Goal: Book appointment/travel/reservation

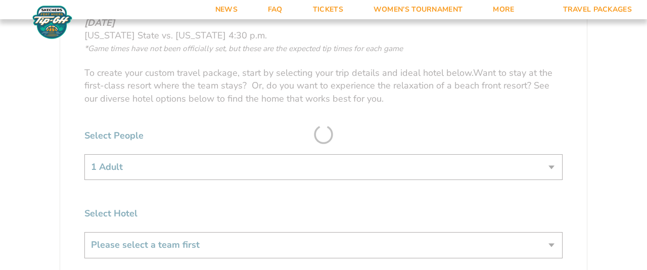
scroll to position [589, 0]
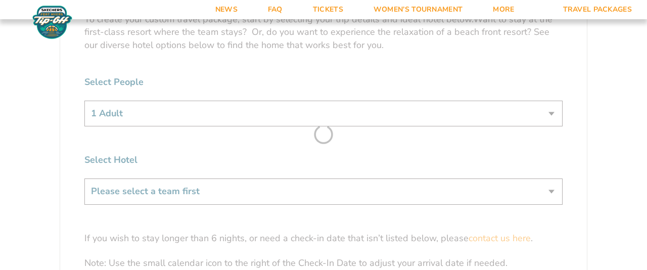
click at [228, 113] on form "[US_STATE] State [US_STATE] State Travel Package 1. Team 2. Accommodations 3. S…" at bounding box center [323, 67] width 647 height 1313
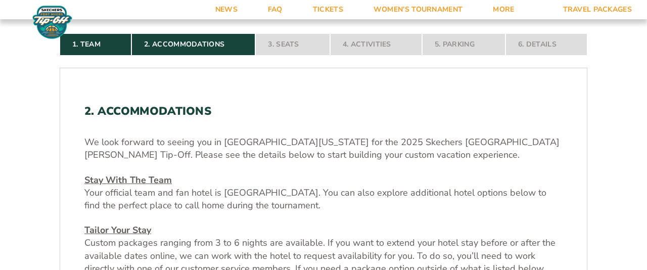
scroll to position [268, 0]
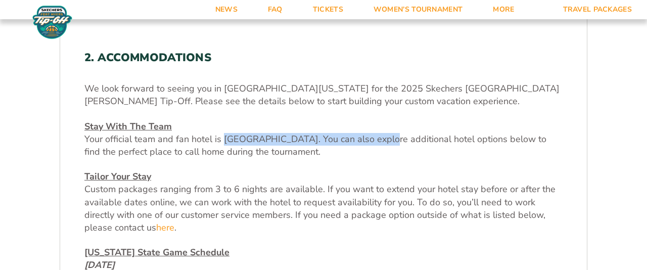
drag, startPoint x: 225, startPoint y: 138, endPoint x: 379, endPoint y: 142, distance: 153.6
click at [379, 142] on span "Your official team and fan hotel is [GEOGRAPHIC_DATA]. You can also explore add…" at bounding box center [315, 145] width 462 height 25
copy span "[GEOGRAPHIC_DATA]"
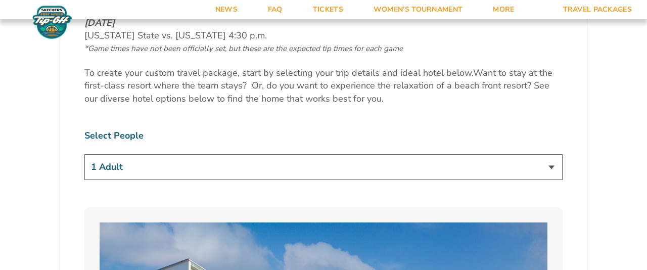
scroll to position [589, 0]
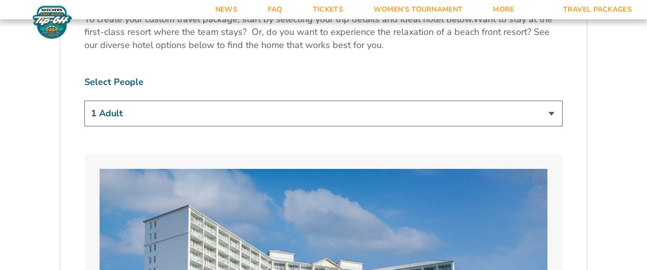
click at [84, 101] on select "1 Adult 2 Adults 3 Adults 4 Adults 2 Adults + 1 Child 2 Adults + 2 Children 2 A…" at bounding box center [323, 114] width 478 height 26
select select "2 Adults"
click option "2 Adults" at bounding box center [0, 0] width 0 height 0
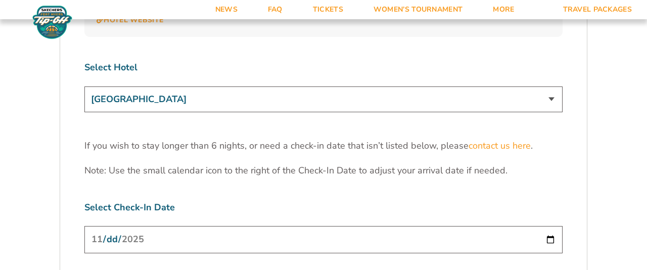
scroll to position [3159, 0]
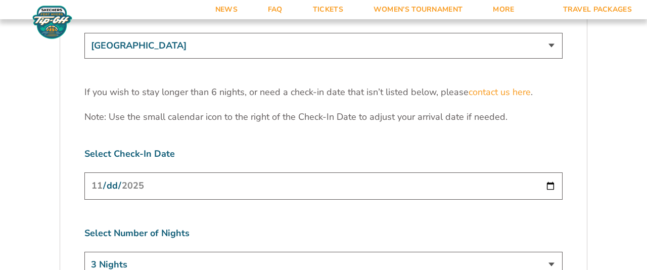
click at [166, 172] on input "[DATE]" at bounding box center [323, 185] width 478 height 27
click at [551, 172] on input "[DATE]" at bounding box center [323, 185] width 478 height 27
type input "[DATE]"
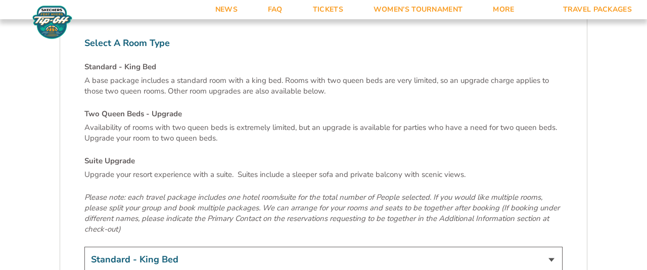
scroll to position [3480, 0]
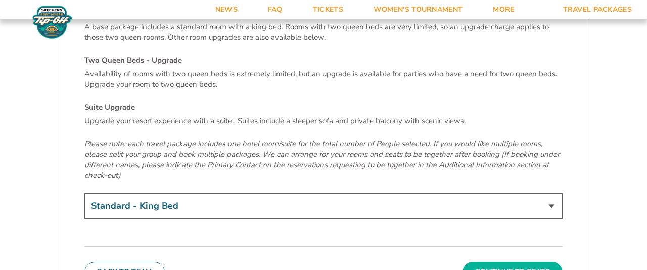
click at [503, 262] on button "Continue To Seats" at bounding box center [512, 272] width 100 height 20
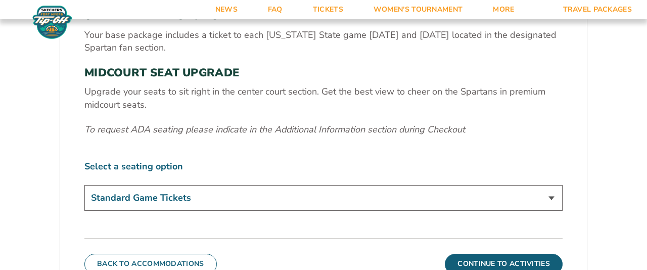
scroll to position [502, 0]
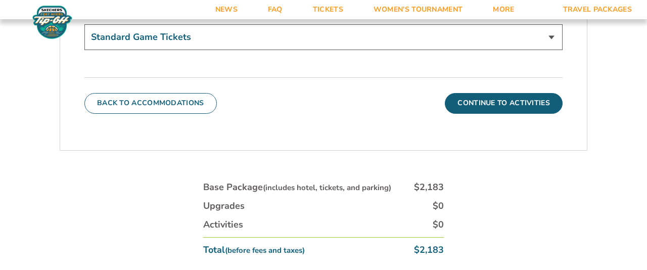
click at [84, 24] on select "Standard Game Tickets Midcourt Seat Upgrade (+$140 per person)" at bounding box center [323, 37] width 478 height 26
select select "Midcourt Seat Upgrade"
click option "Midcourt Seat Upgrade (+$140 per person)" at bounding box center [0, 0] width 0 height 0
